Goal: Information Seeking & Learning: Find specific fact

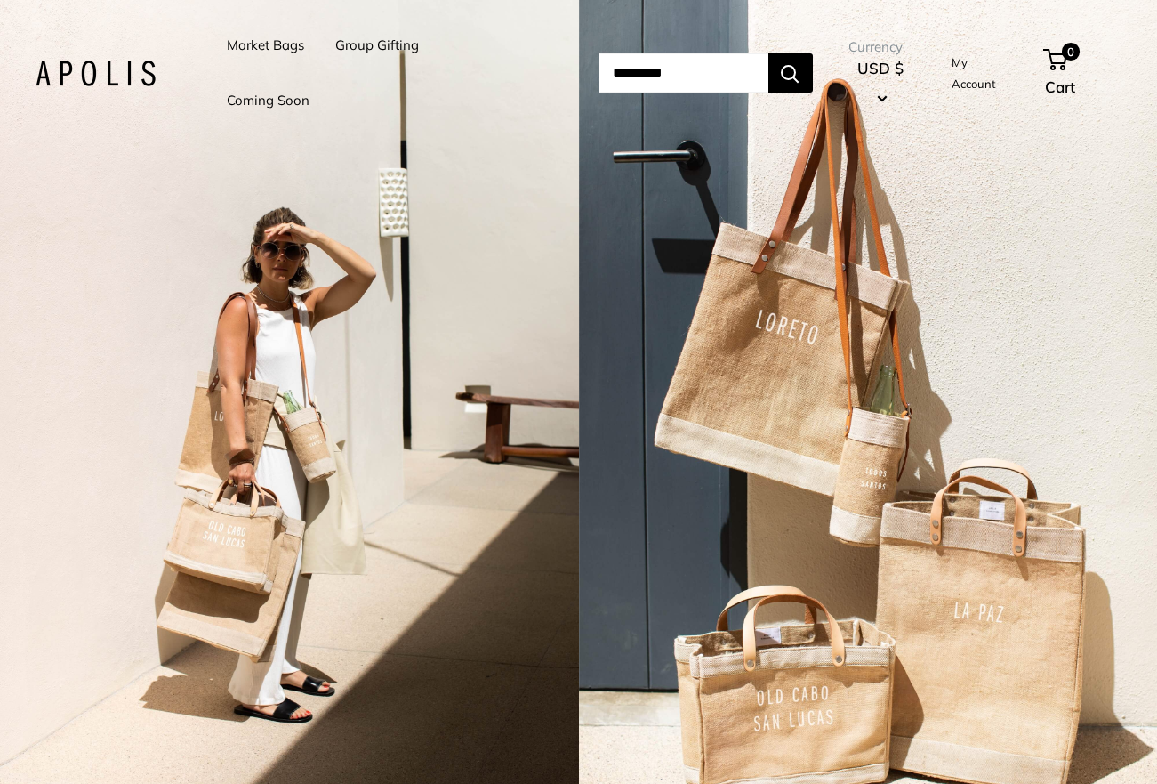
click at [248, 38] on link "Market Bags" at bounding box center [265, 45] width 77 height 25
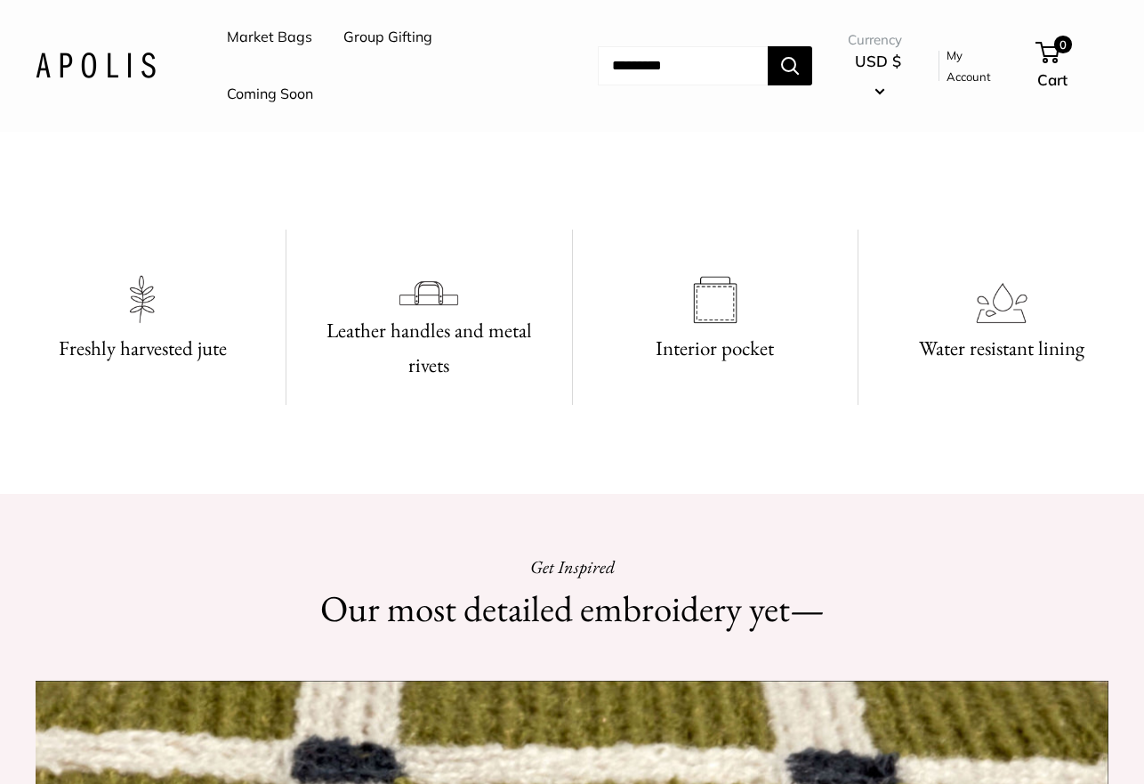
scroll to position [356, 0]
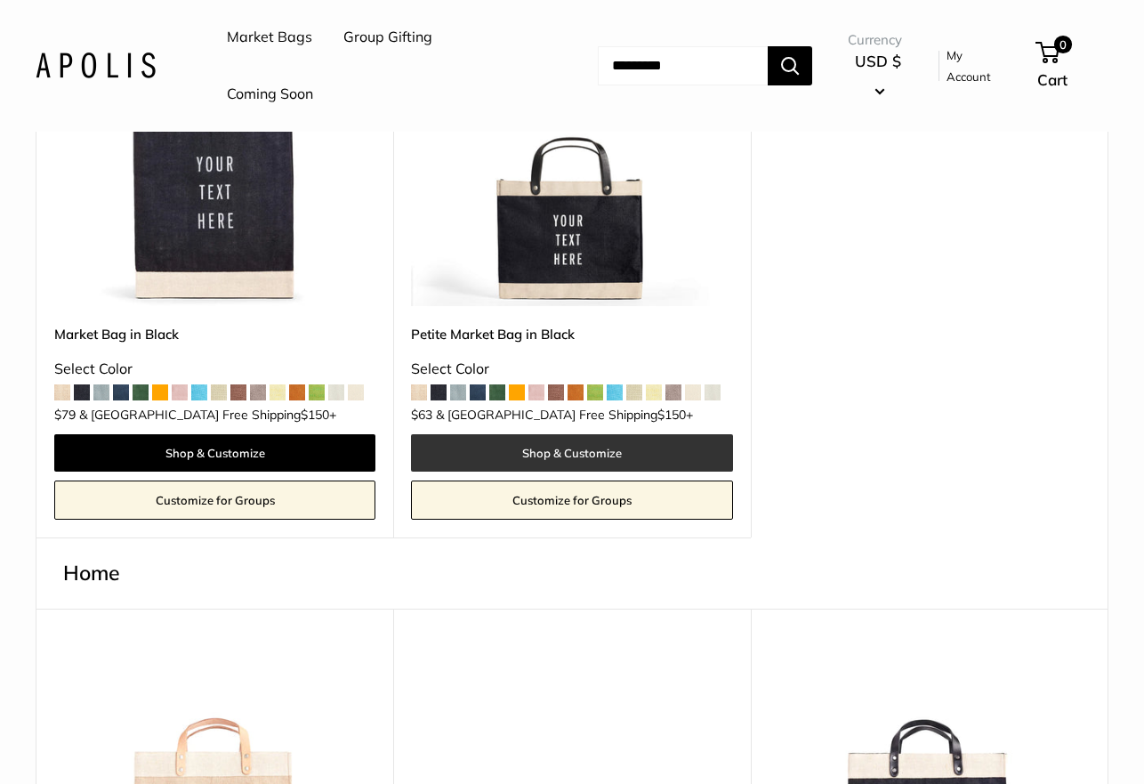
scroll to position [534, 0]
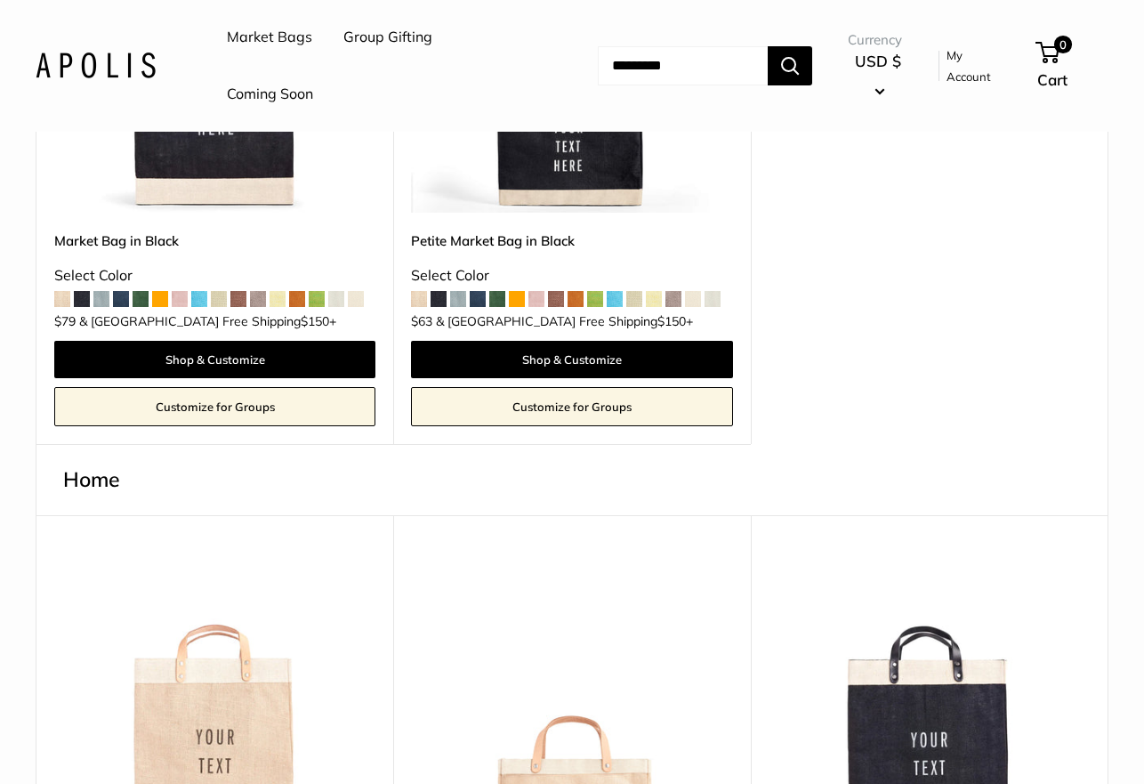
click at [0, 0] on img at bounding box center [0, 0] width 0 height 0
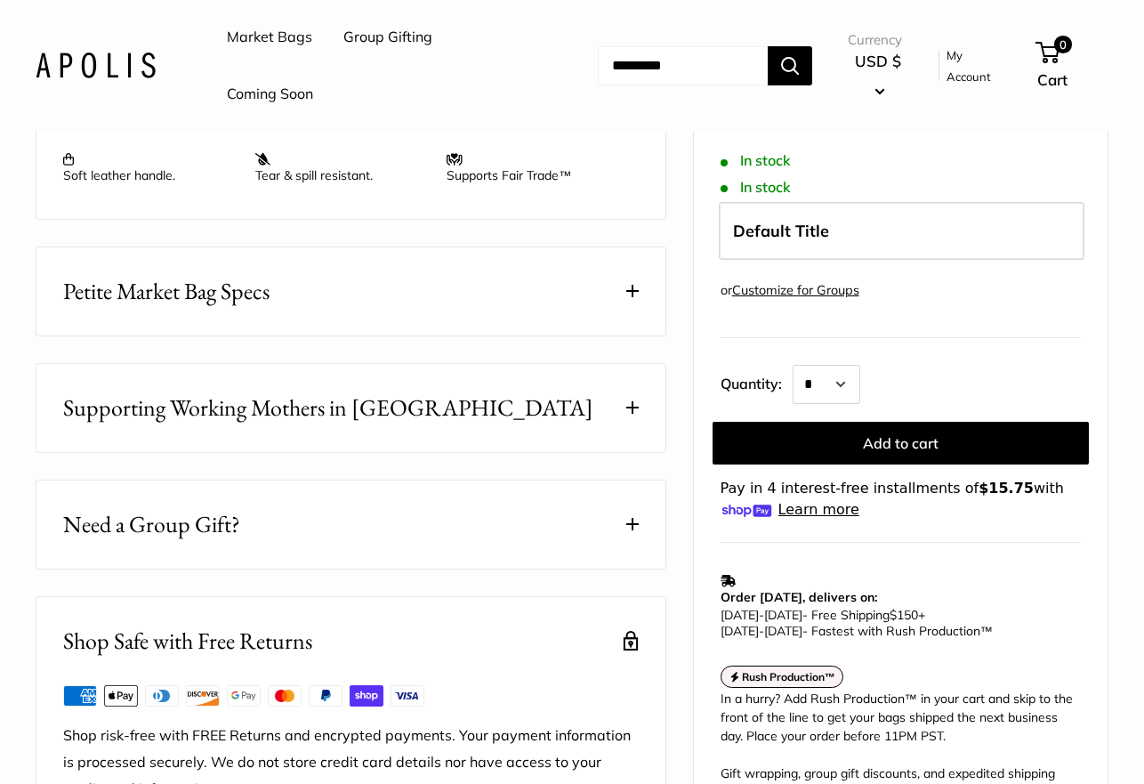
scroll to position [801, 0]
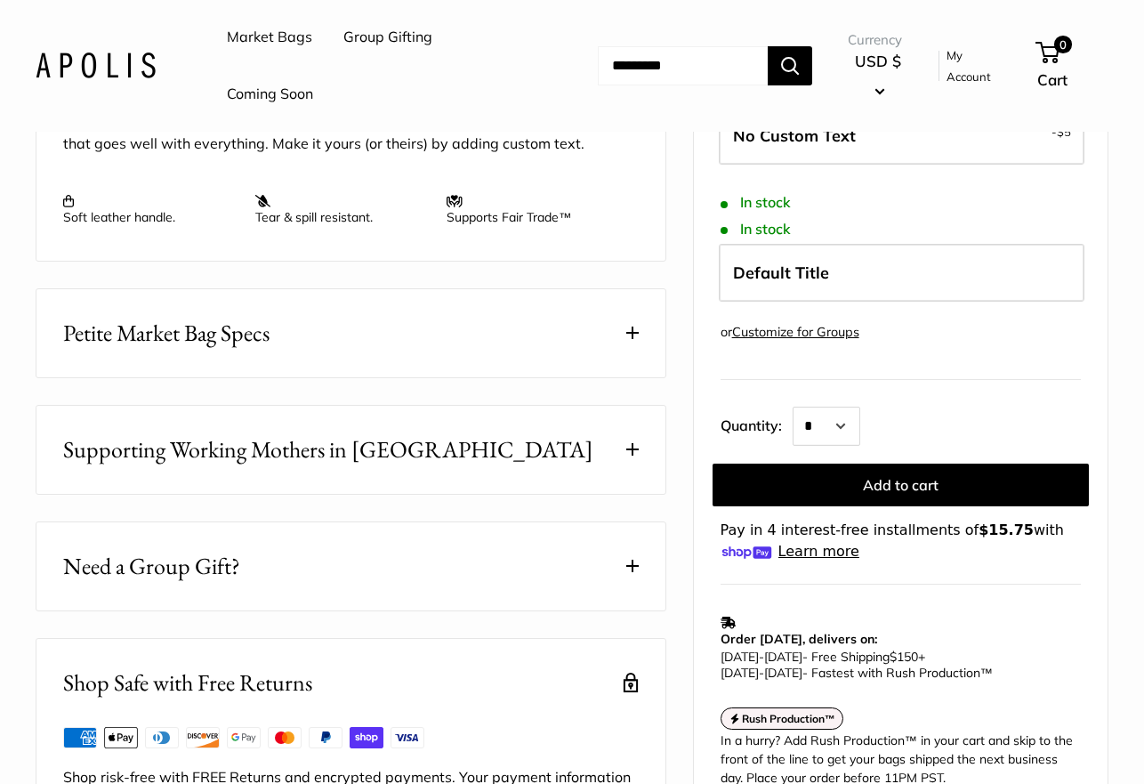
click at [495, 354] on button "Petite Market Bag Specs" at bounding box center [350, 333] width 629 height 88
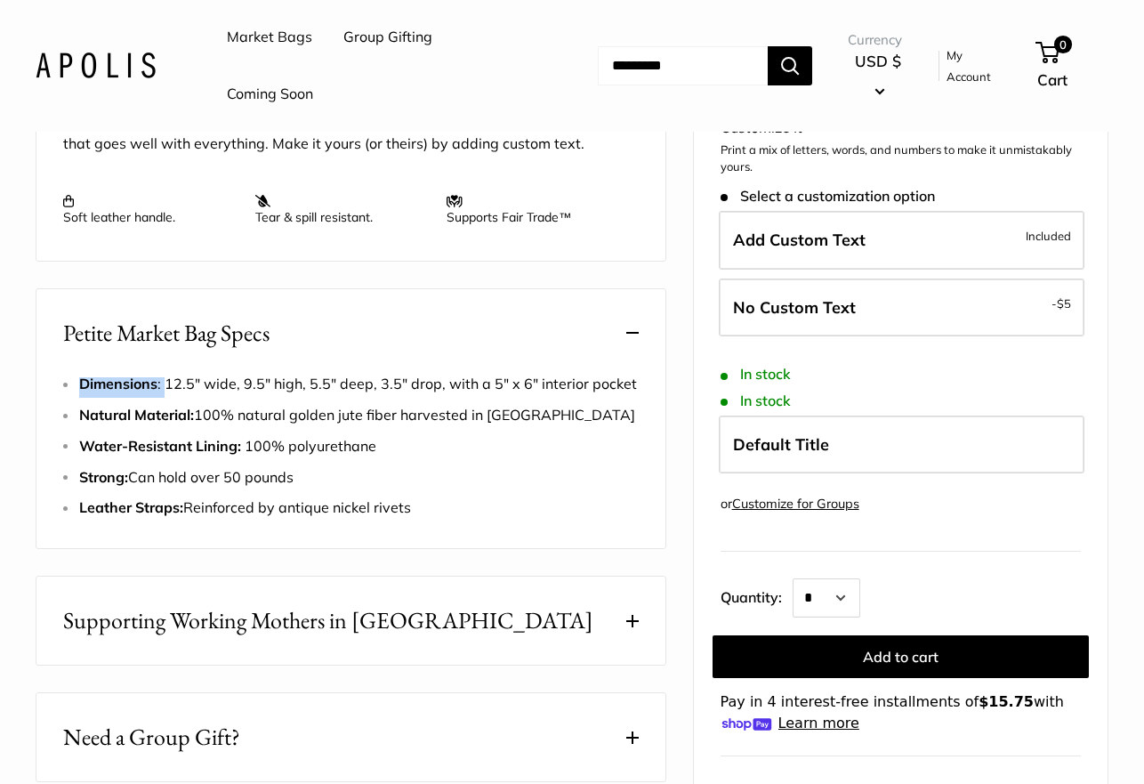
drag, startPoint x: 165, startPoint y: 380, endPoint x: 383, endPoint y: 368, distance: 218.2
click at [383, 368] on div "Petite Market Bag Specs Dimensions : 12.5" wide, 9.5" high, 5.5" deep, 3.5" dro…" at bounding box center [351, 419] width 631 height 262
click at [353, 370] on button "Petite Market Bag Specs" at bounding box center [350, 333] width 629 height 88
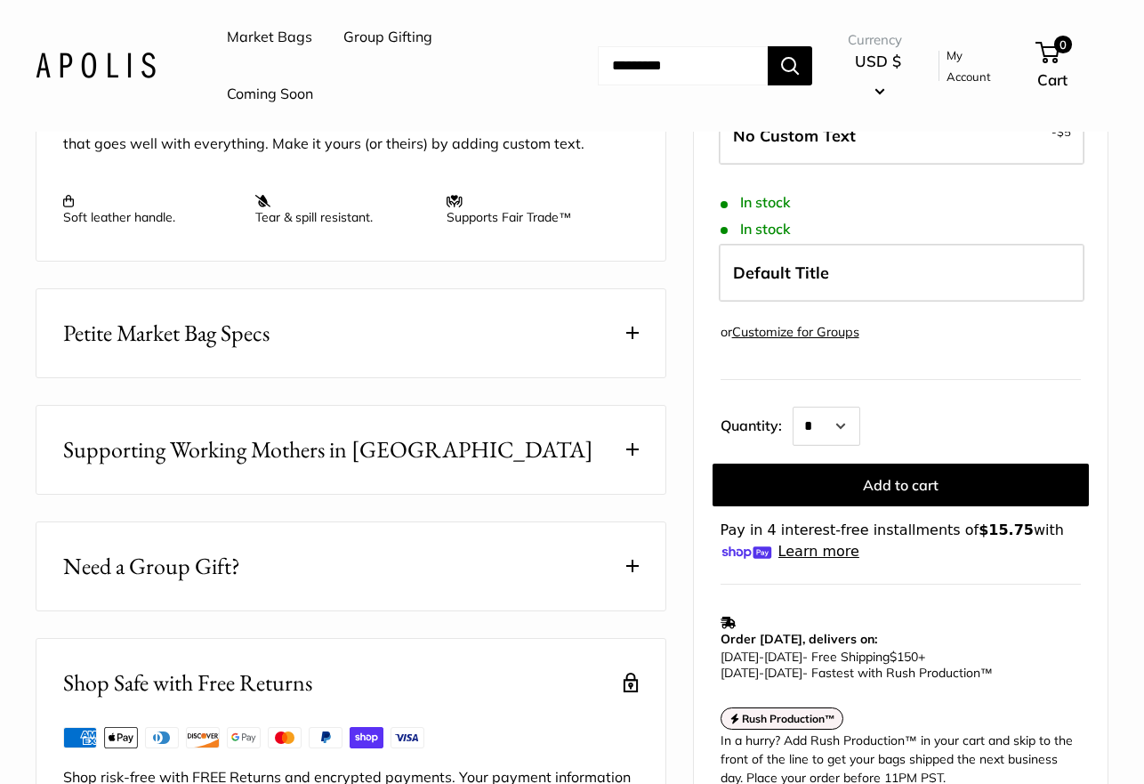
click at [218, 351] on button "Petite Market Bag Specs" at bounding box center [350, 333] width 629 height 88
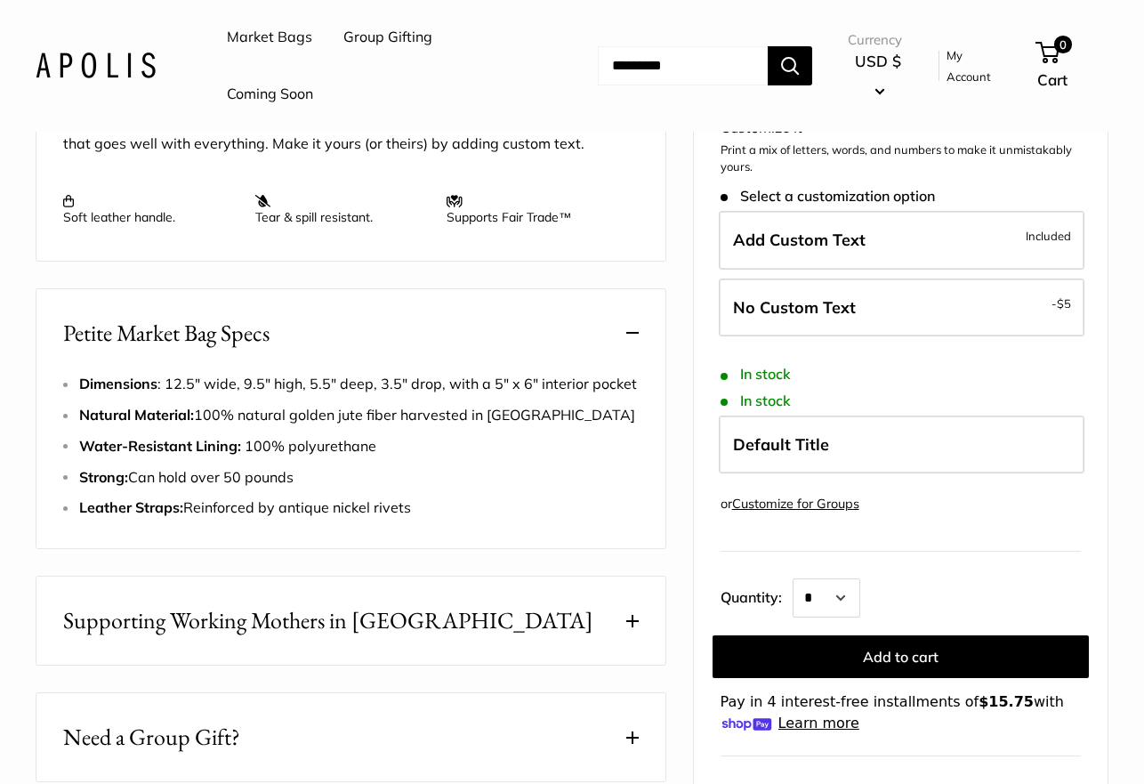
click at [261, 395] on li "Dimensions : 12.5" wide, 9.5" high, 5.5" deep, 3.5" drop, with a 5" x 6" interi…" at bounding box center [359, 384] width 560 height 27
drag, startPoint x: 188, startPoint y: 382, endPoint x: 368, endPoint y: 392, distance: 180.9
click at [368, 392] on li "Dimensions : 12.5" wide, 9.5" high, 5.5" deep, 3.5" drop, with a 5" x 6" interi…" at bounding box center [359, 384] width 560 height 27
copy span "12.5" wide, 9.5" high, 5.5" deep"
